Goal: Task Accomplishment & Management: Use online tool/utility

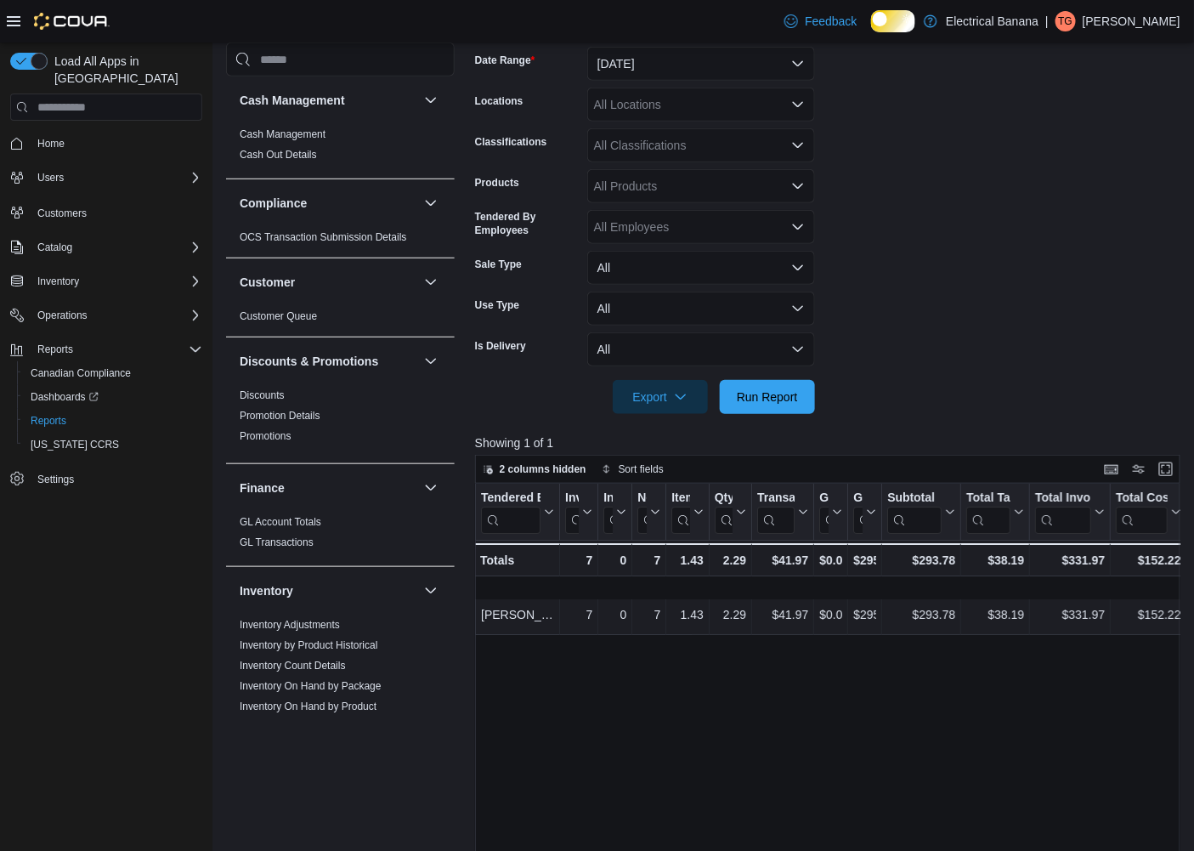
scroll to position [283, 0]
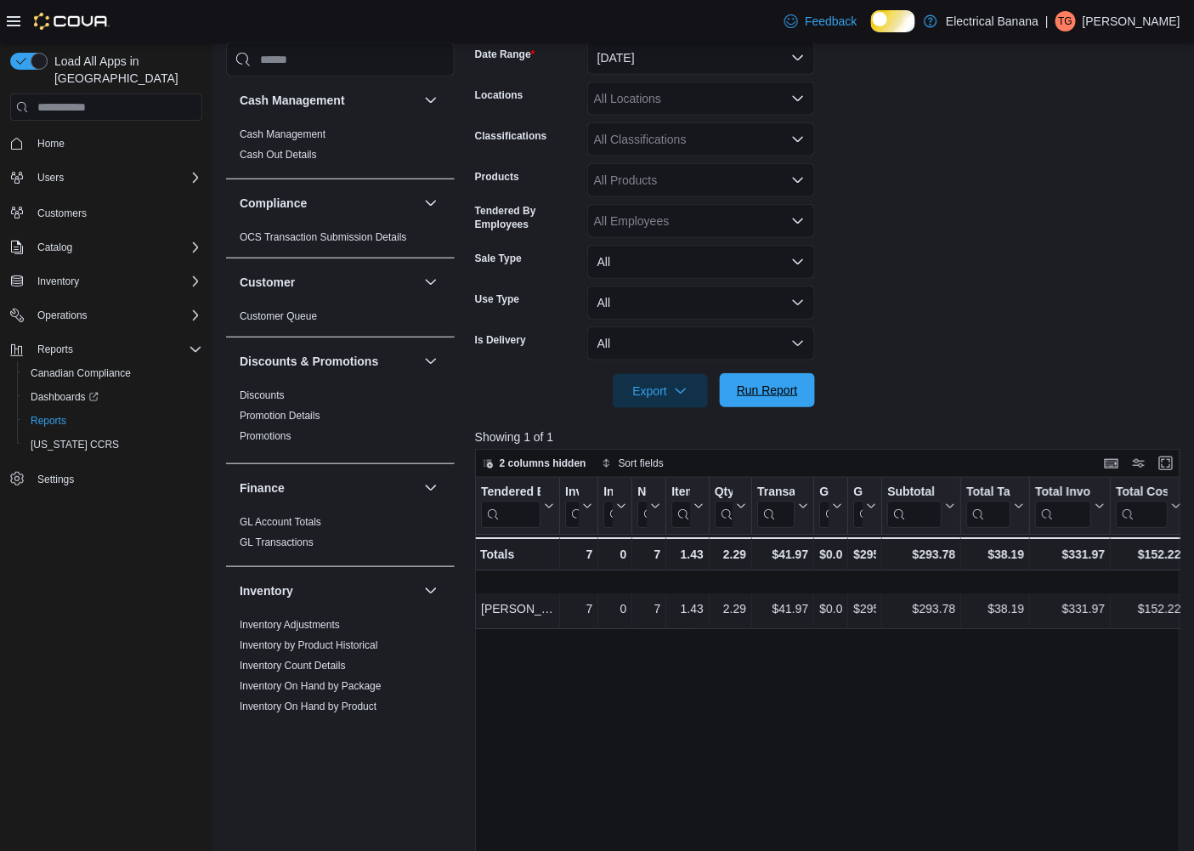
click at [759, 397] on span "Run Report" at bounding box center [767, 390] width 61 height 17
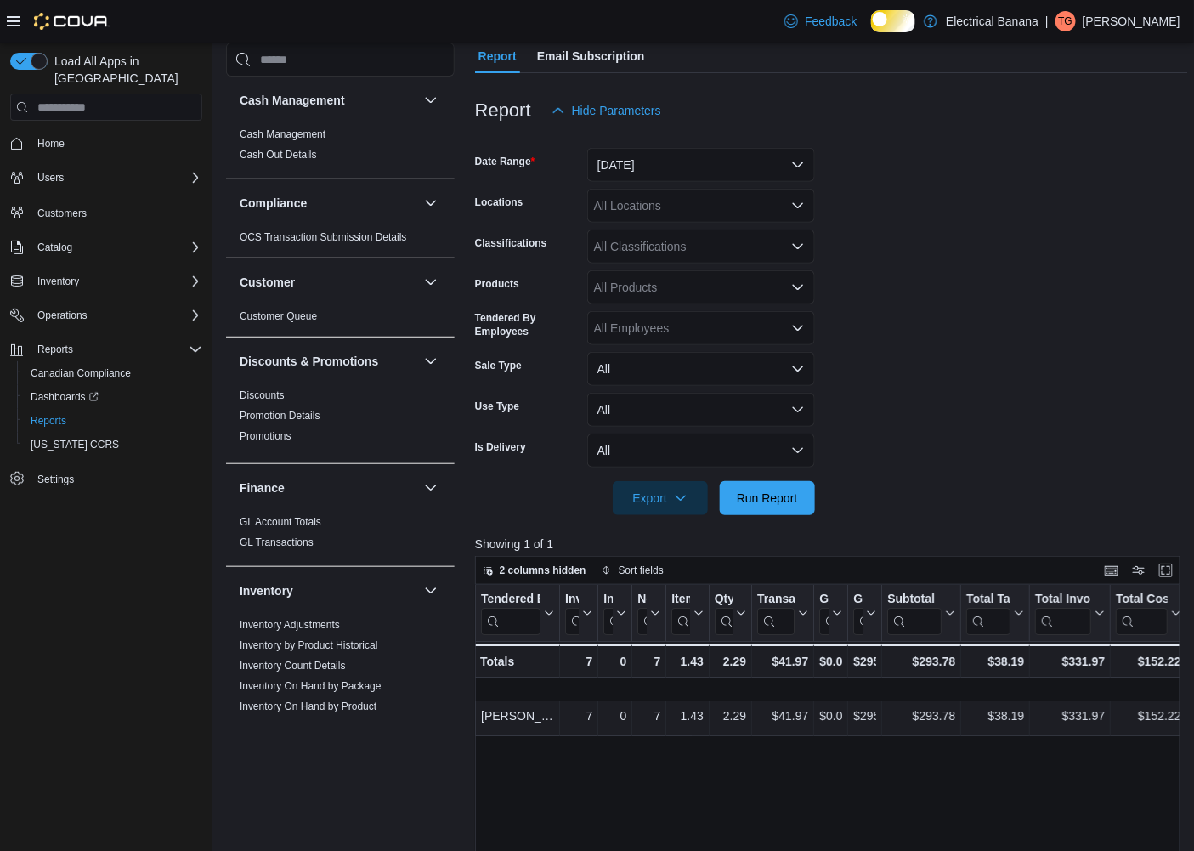
scroll to position [189, 0]
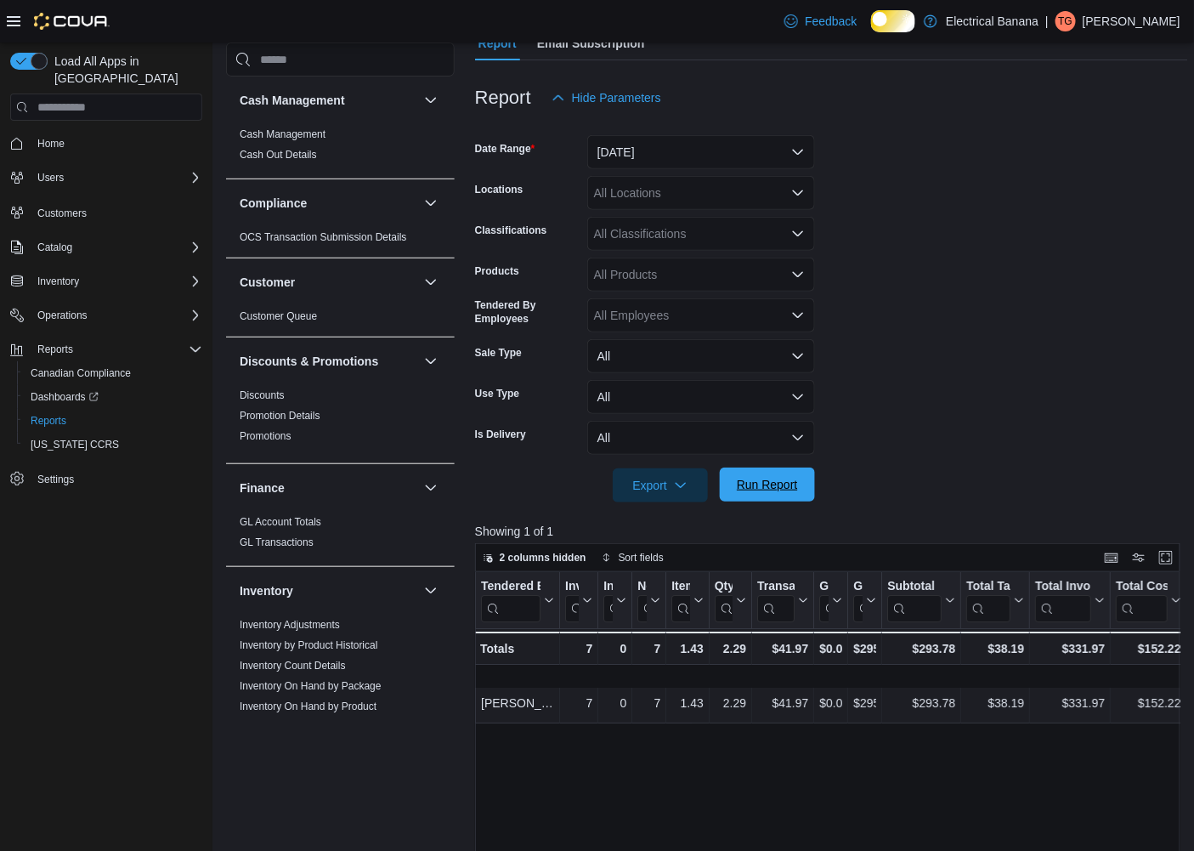
click at [746, 493] on span "Run Report" at bounding box center [767, 484] width 61 height 17
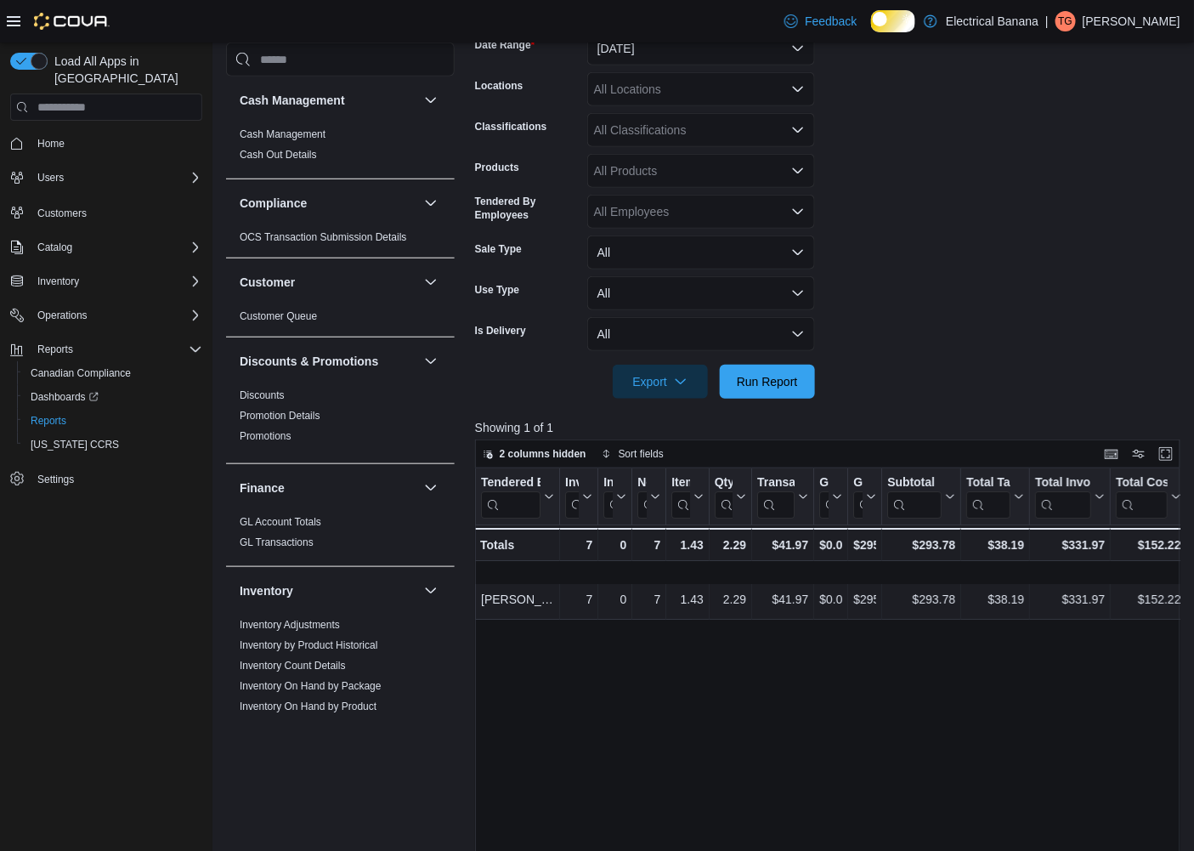
scroll to position [377, 0]
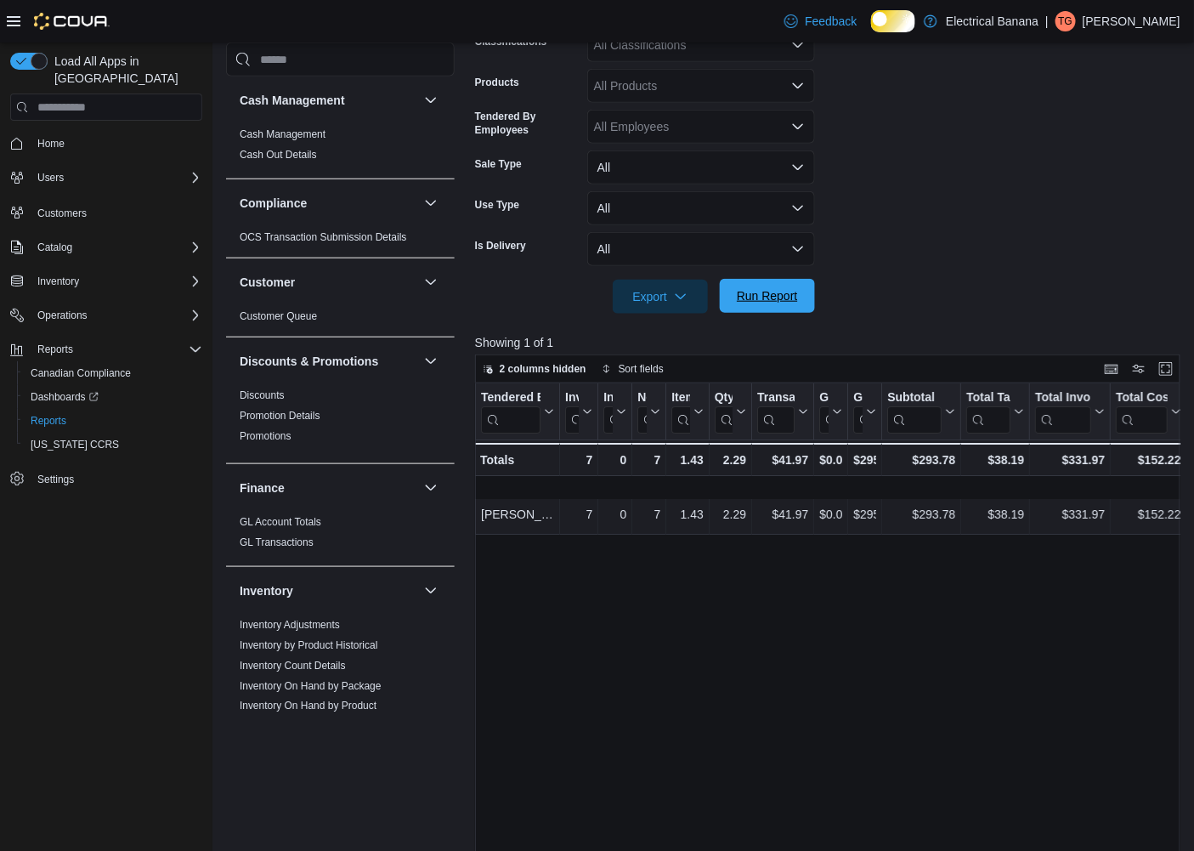
click at [758, 304] on span "Run Report" at bounding box center [767, 295] width 61 height 17
